Goal: Ask a question

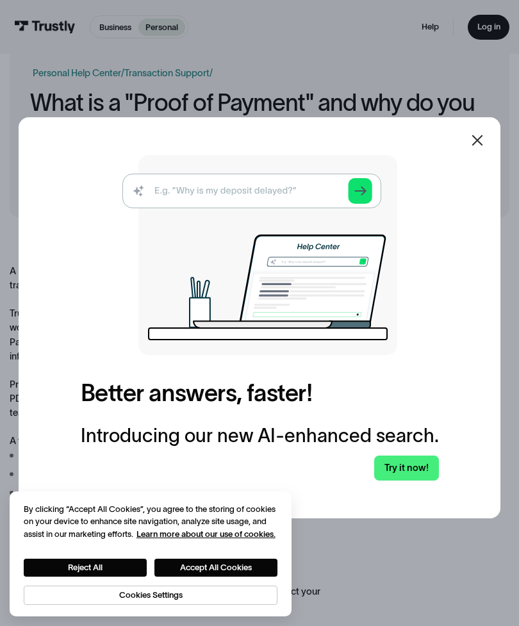
scroll to position [67, 0]
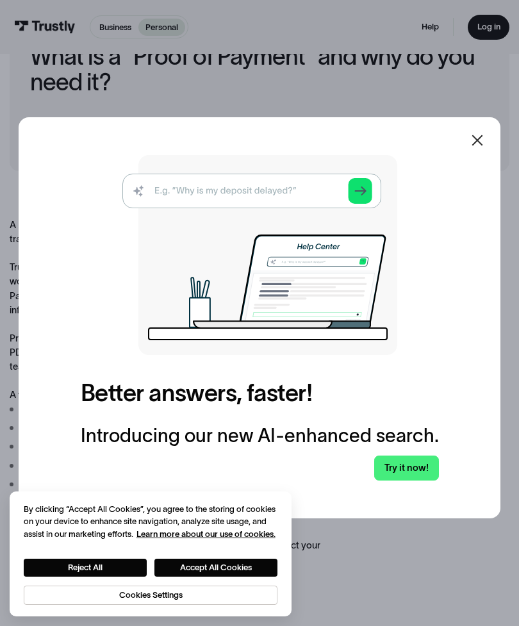
click at [417, 481] on link "Try it now!" at bounding box center [406, 468] width 64 height 25
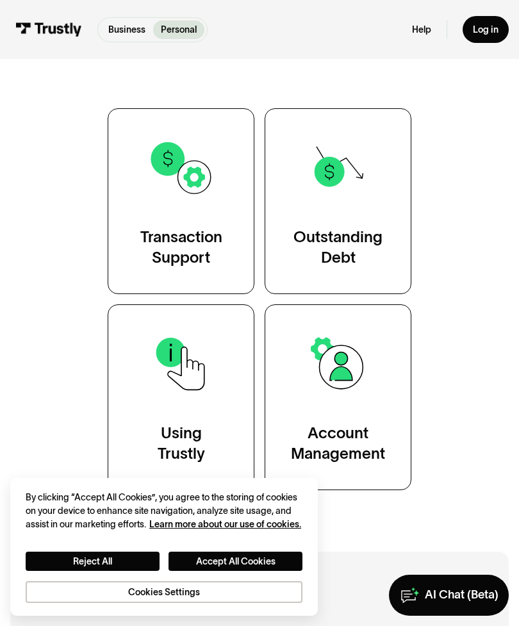
scroll to position [219, 0]
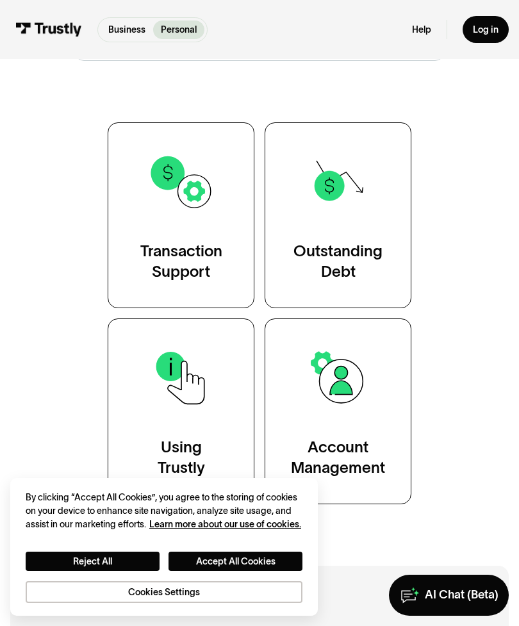
click at [230, 262] on link "Transaction Support" at bounding box center [181, 215] width 147 height 186
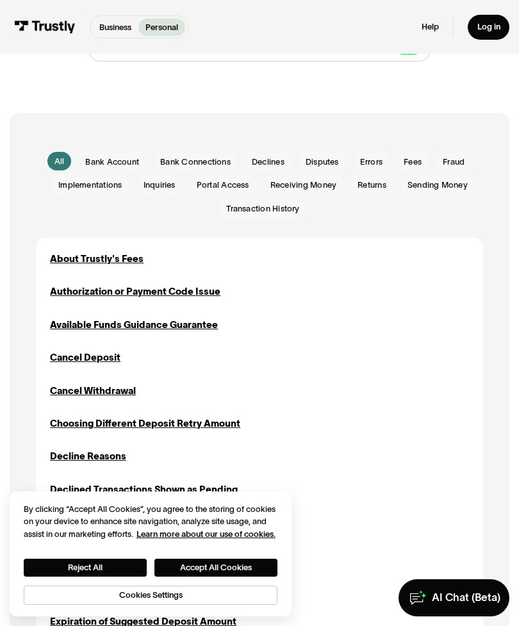
scroll to position [190, 0]
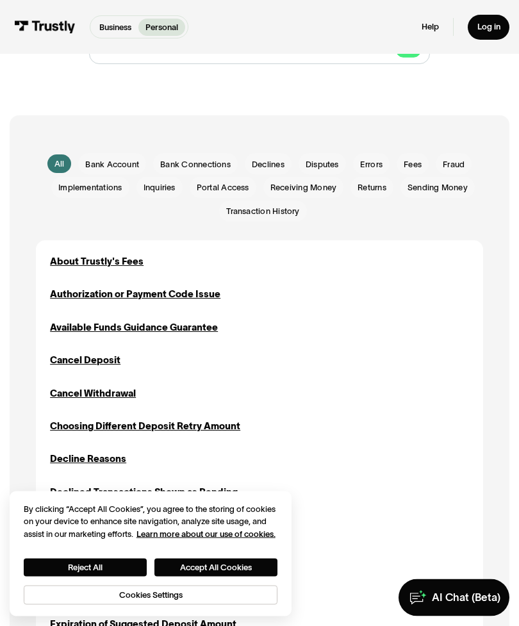
click at [499, 26] on div "Log in" at bounding box center [489, 27] width 23 height 11
click at [489, 30] on div "Log in" at bounding box center [489, 27] width 23 height 11
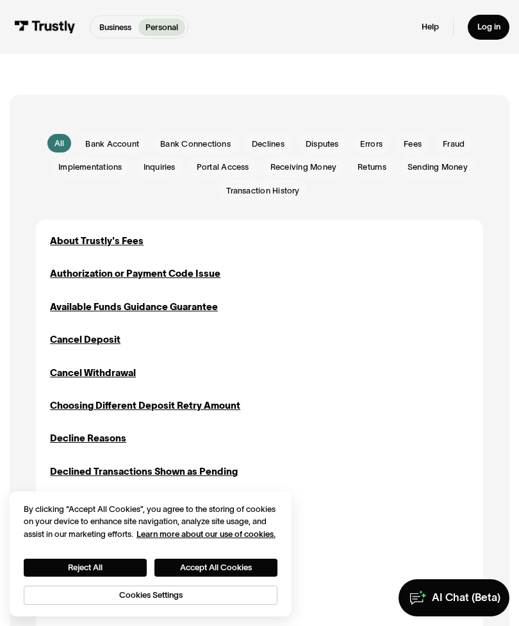
click at [95, 144] on span "Bank Account" at bounding box center [112, 144] width 54 height 12
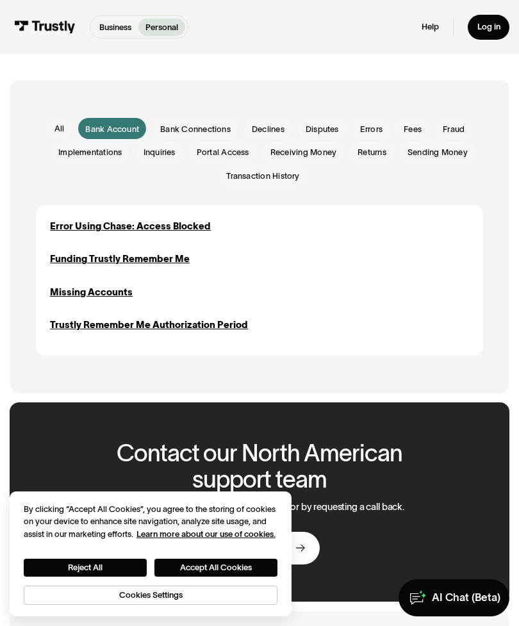
scroll to position [226, 0]
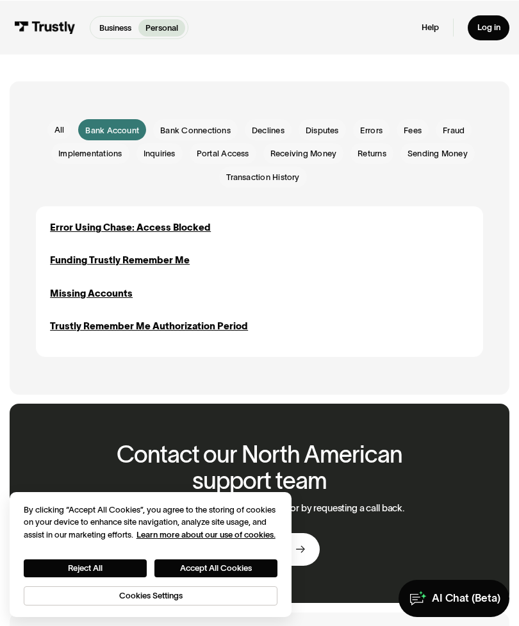
click at [165, 127] on span "Bank Connections" at bounding box center [195, 130] width 71 height 12
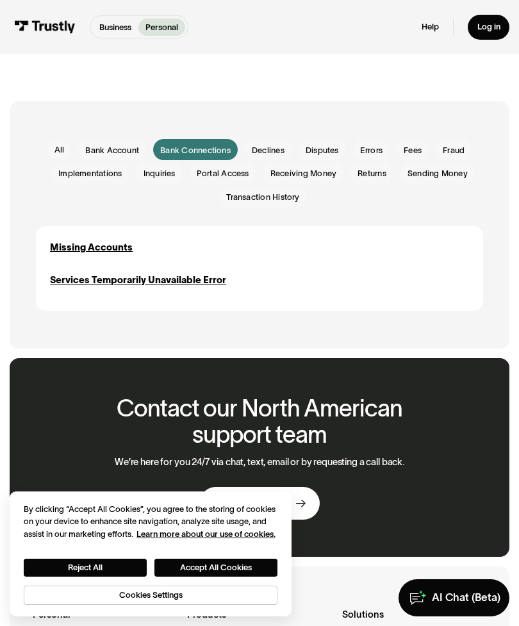
scroll to position [204, 0]
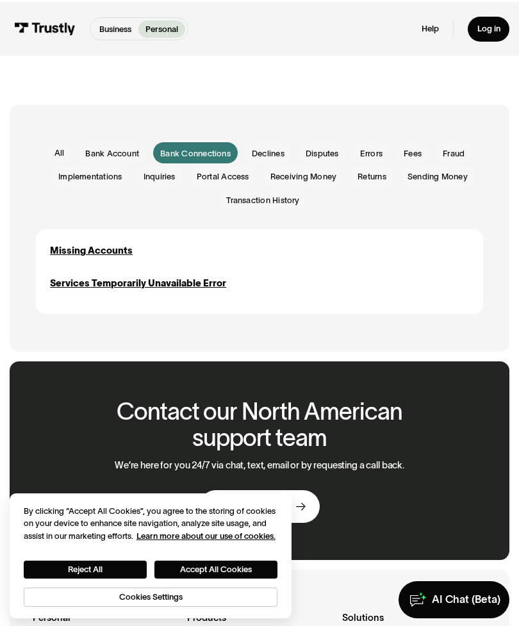
click at [291, 209] on div "Email Form" at bounding box center [262, 198] width 87 height 21
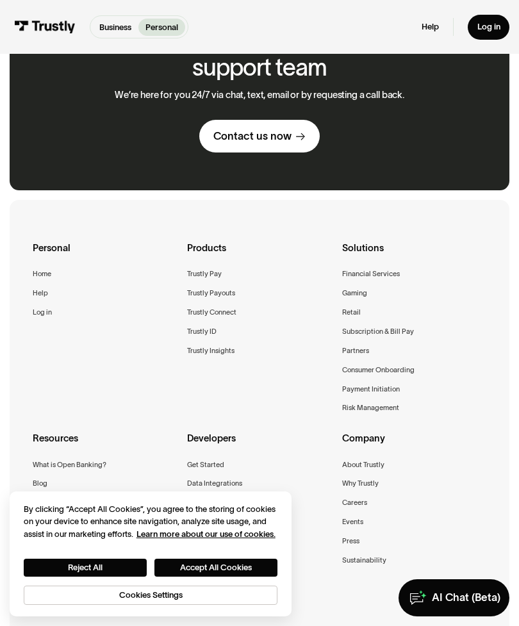
scroll to position [711, 0]
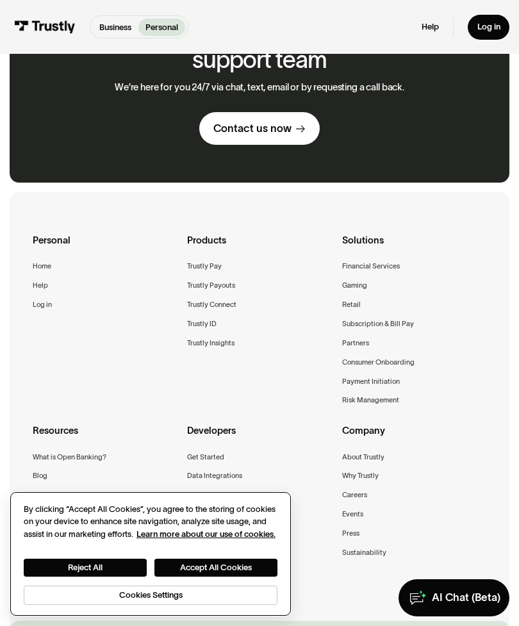
click at [58, 577] on button "Reject All" at bounding box center [85, 568] width 123 height 18
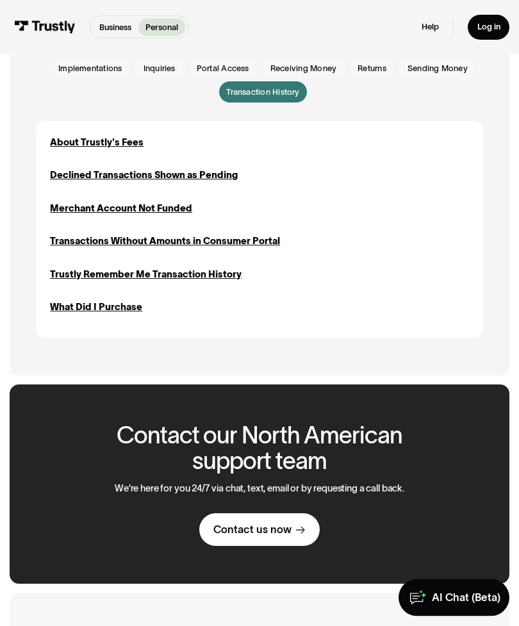
scroll to position [295, 0]
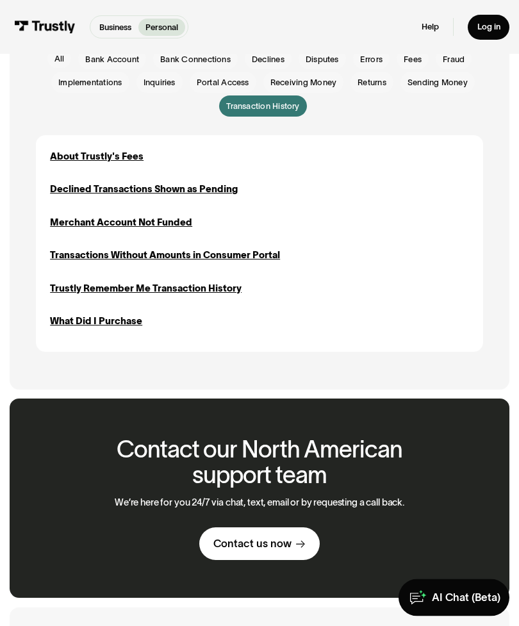
click at [59, 322] on div "What Did I Purchase" at bounding box center [96, 322] width 92 height 14
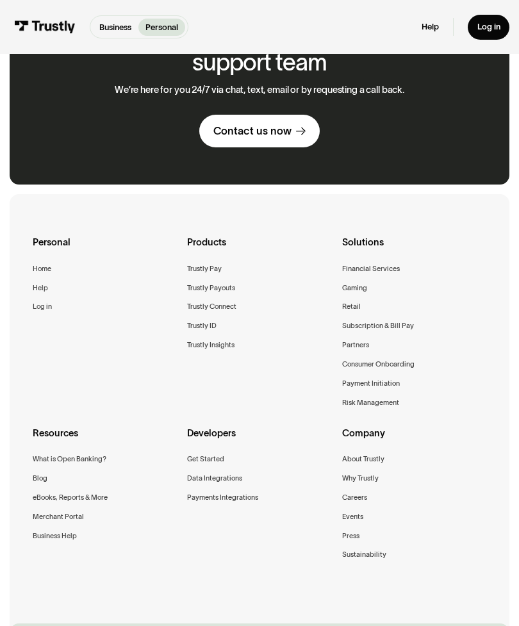
scroll to position [588, 0]
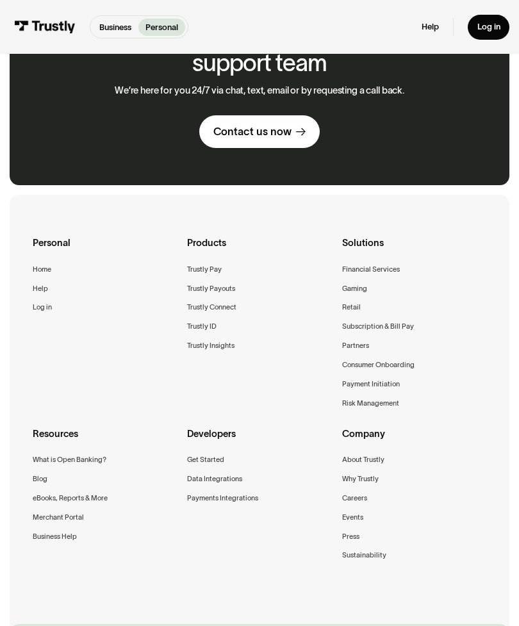
click at [221, 265] on div "Trustly Pay" at bounding box center [204, 269] width 35 height 12
